Goal: Navigation & Orientation: Find specific page/section

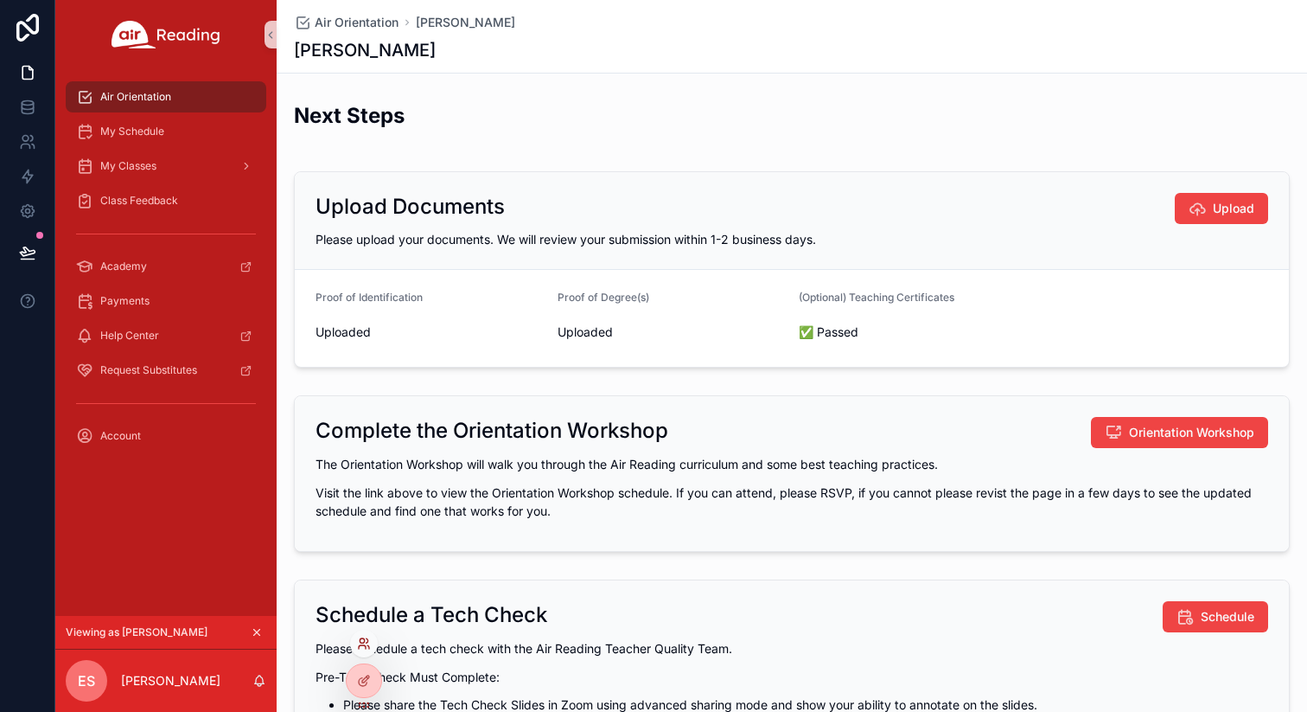
click at [365, 642] on icon at bounding box center [364, 643] width 14 height 14
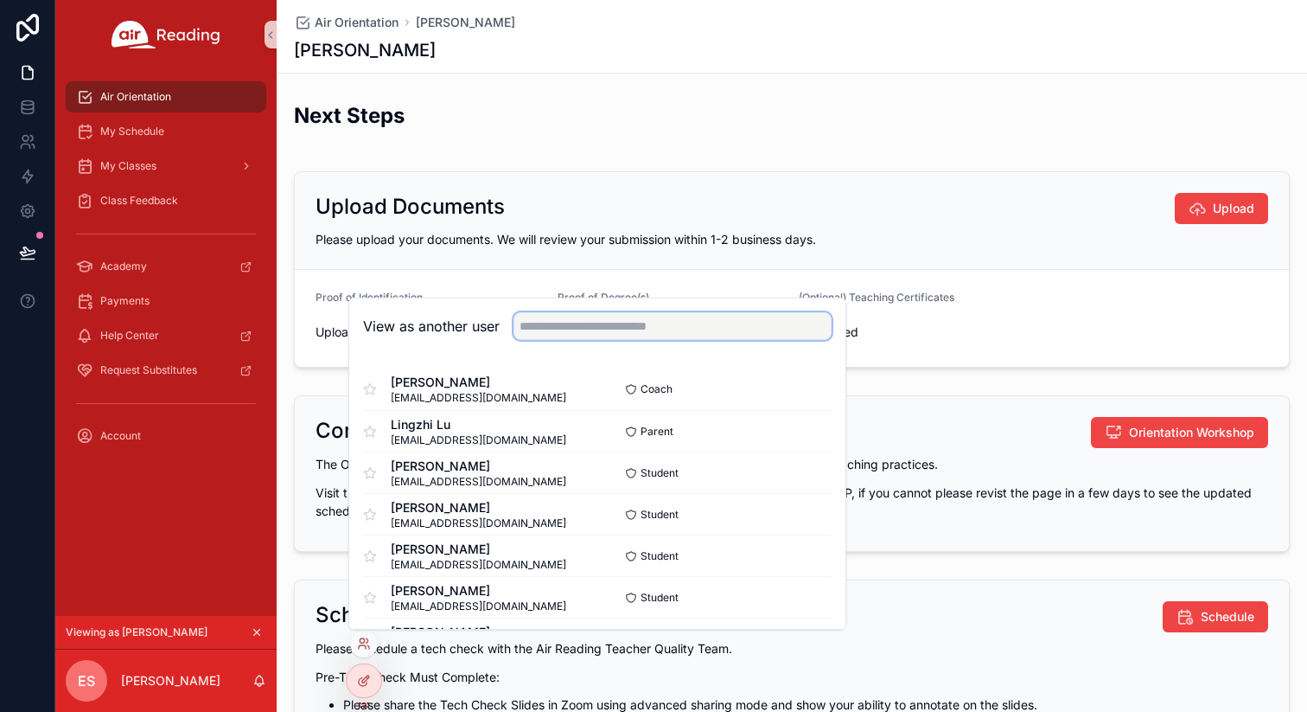
click at [630, 331] on input "text" at bounding box center [673, 326] width 318 height 28
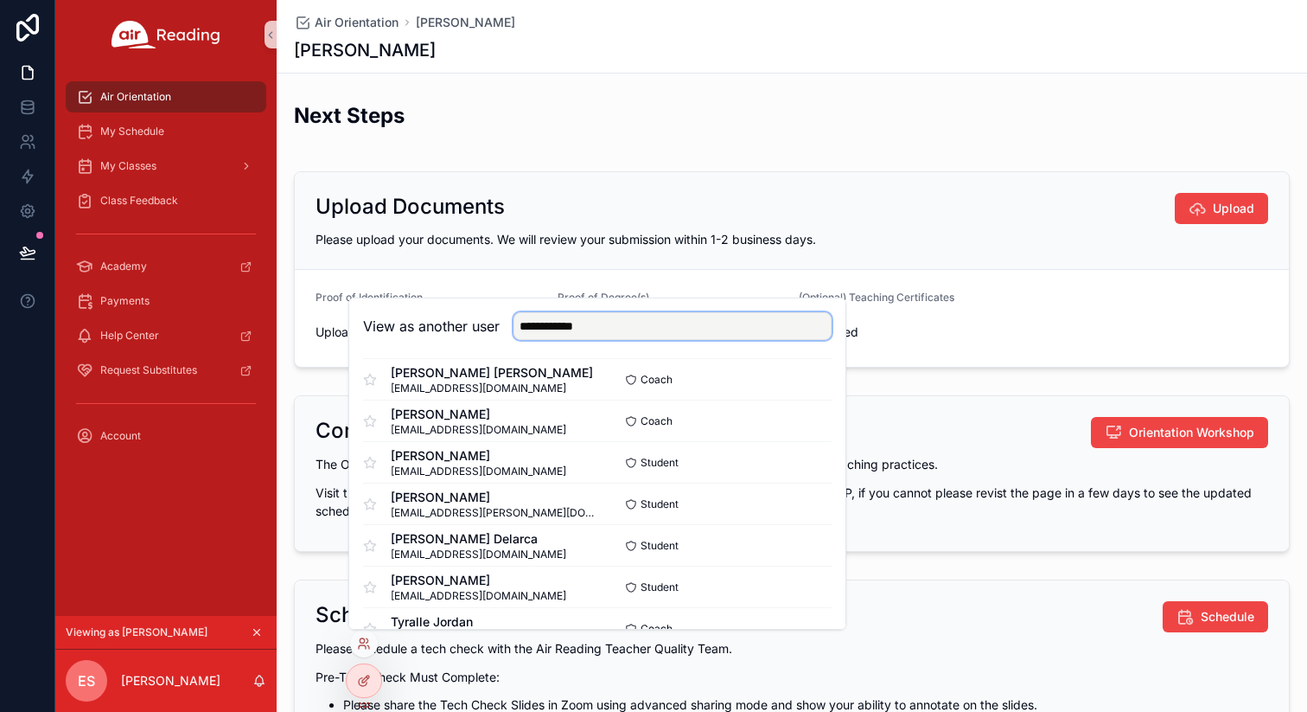
scroll to position [1585, 0]
type input "**********"
click at [809, 426] on button "Select" at bounding box center [809, 423] width 45 height 25
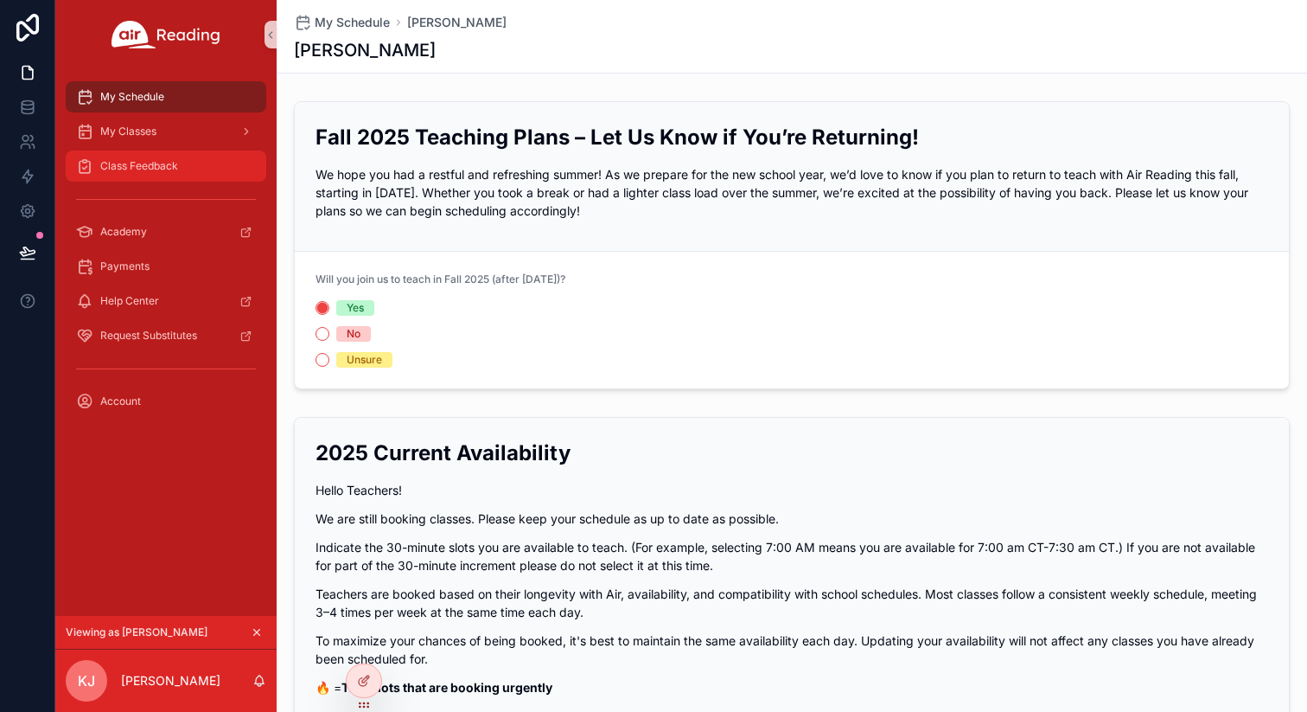
click at [211, 163] on div "Class Feedback" at bounding box center [166, 166] width 180 height 28
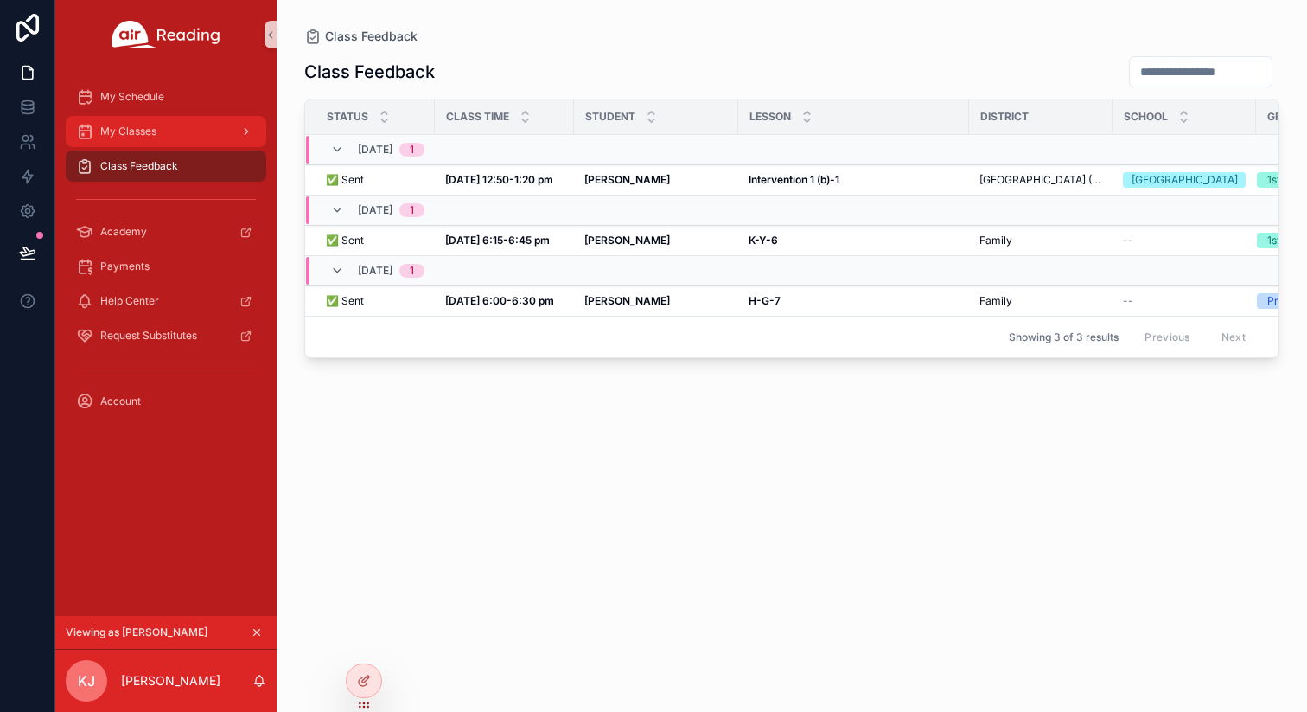
click at [186, 120] on div "My Classes" at bounding box center [166, 132] width 180 height 28
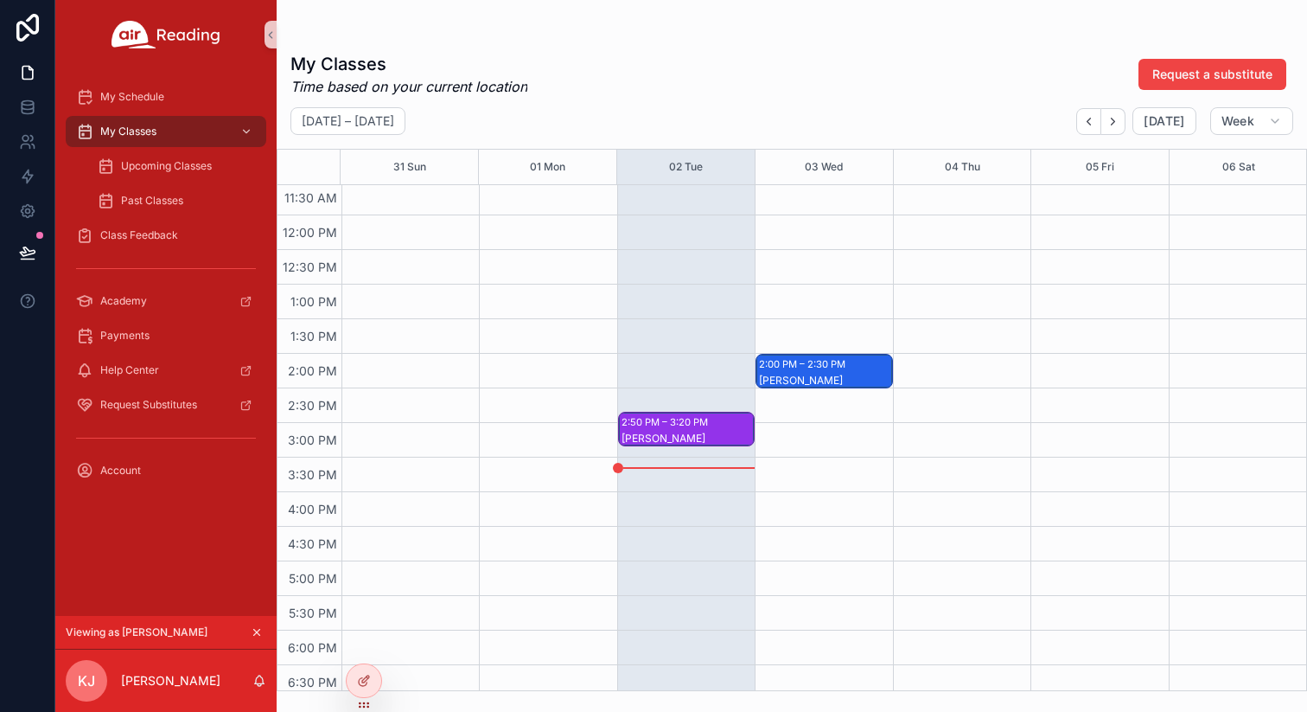
scroll to position [801, 0]
click at [671, 425] on div "2:50 PM – 3:20 PM" at bounding box center [667, 420] width 91 height 17
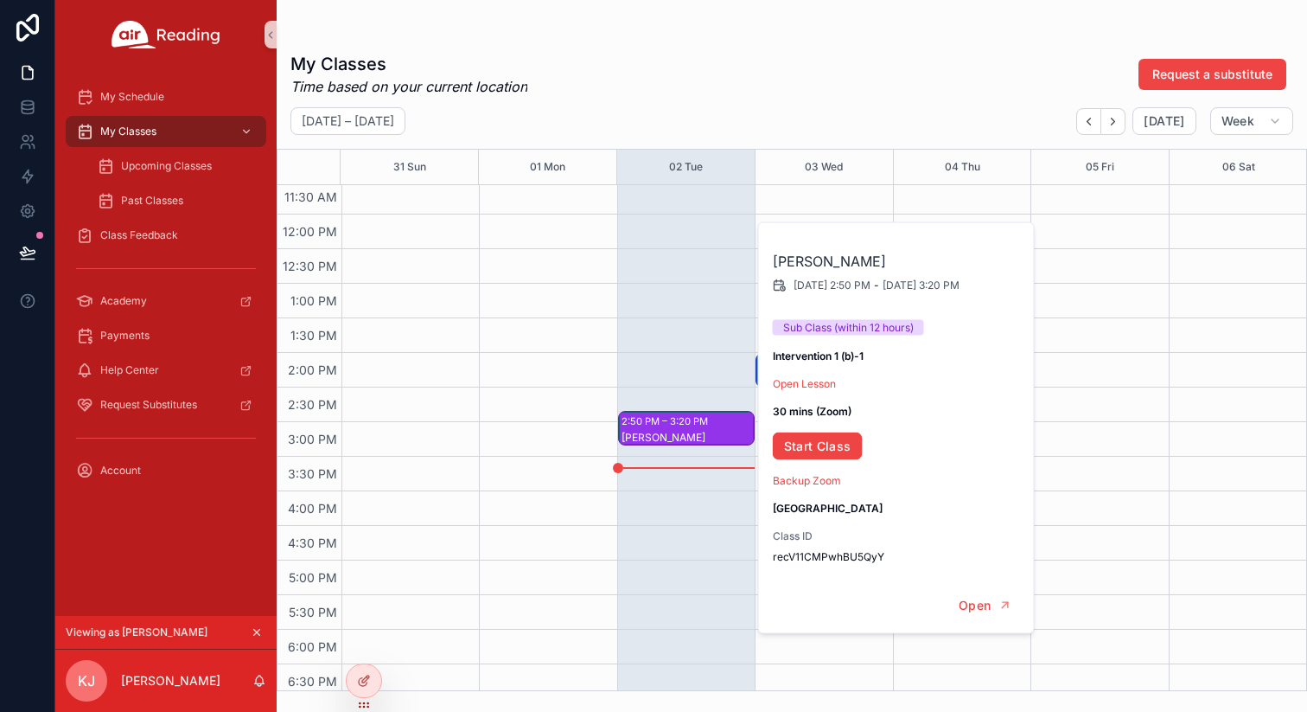
click at [864, 84] on div "My Classes Time based on your current location Request a substitute" at bounding box center [792, 74] width 1003 height 45
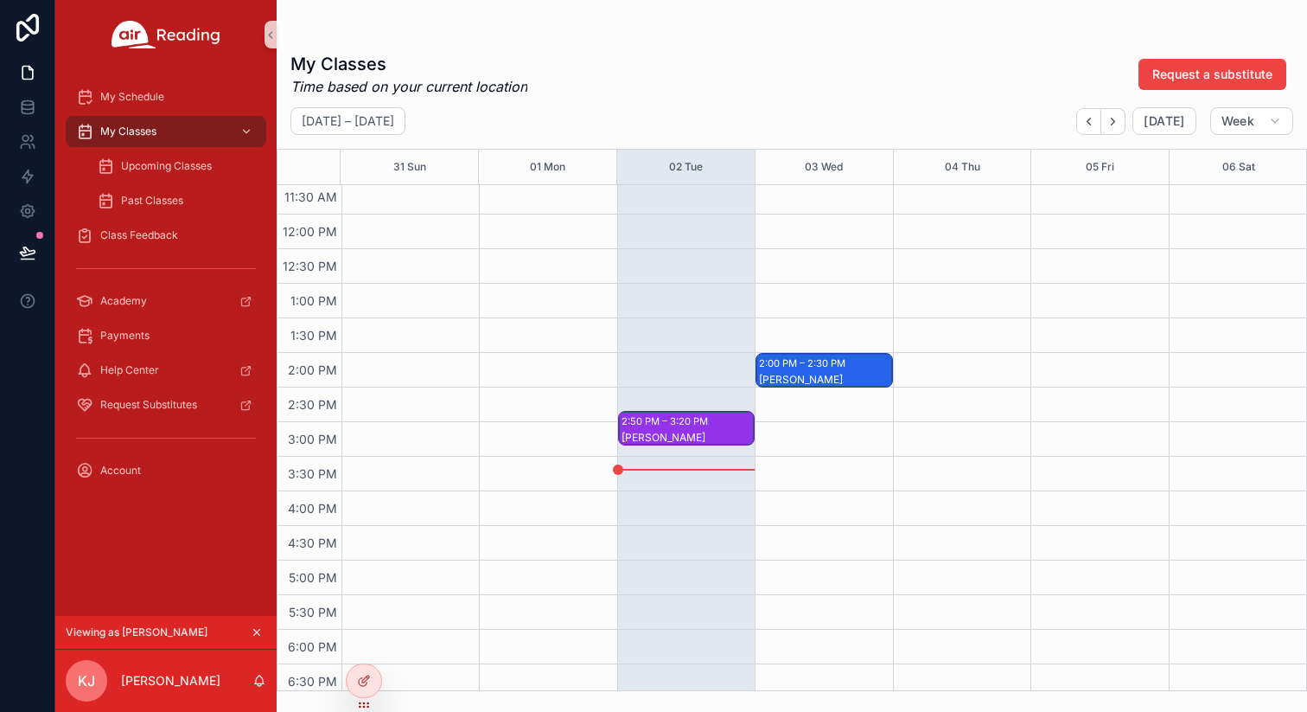
click at [828, 374] on div "Juliana R" at bounding box center [824, 380] width 131 height 14
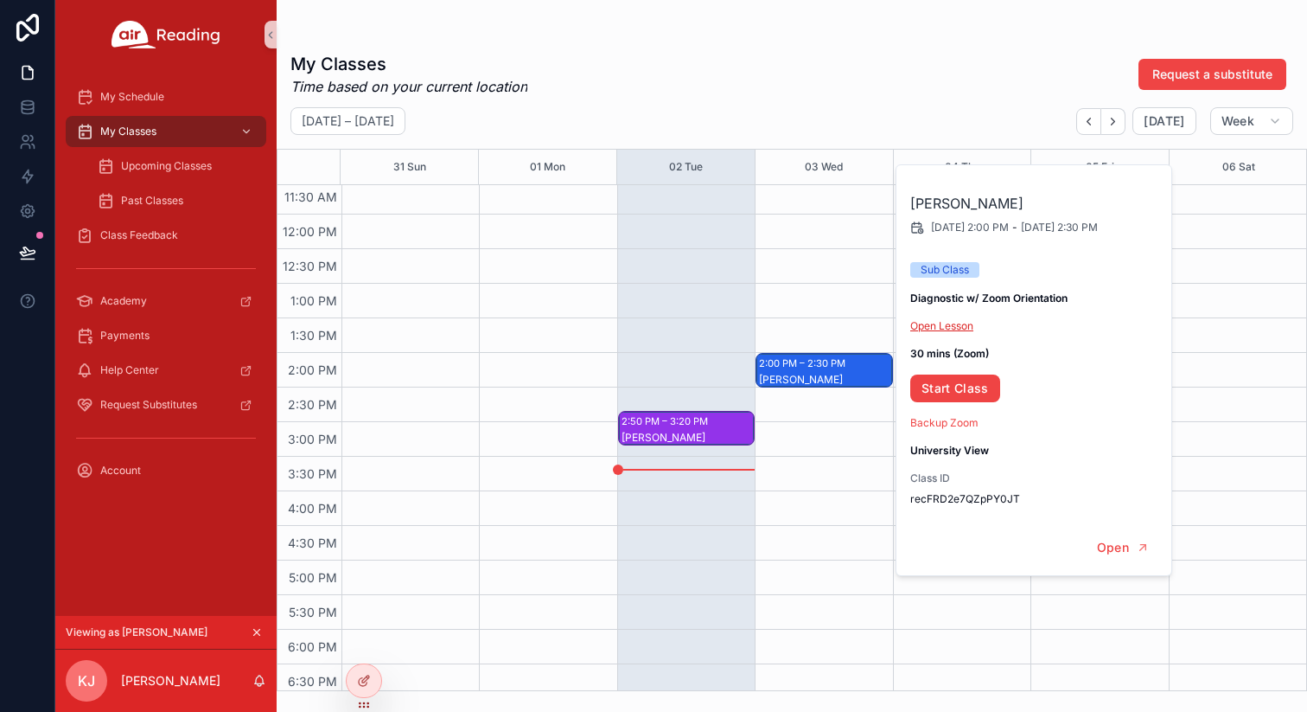
click at [948, 322] on link "Open Lesson" at bounding box center [942, 325] width 63 height 13
